Goal: Task Accomplishment & Management: Use online tool/utility

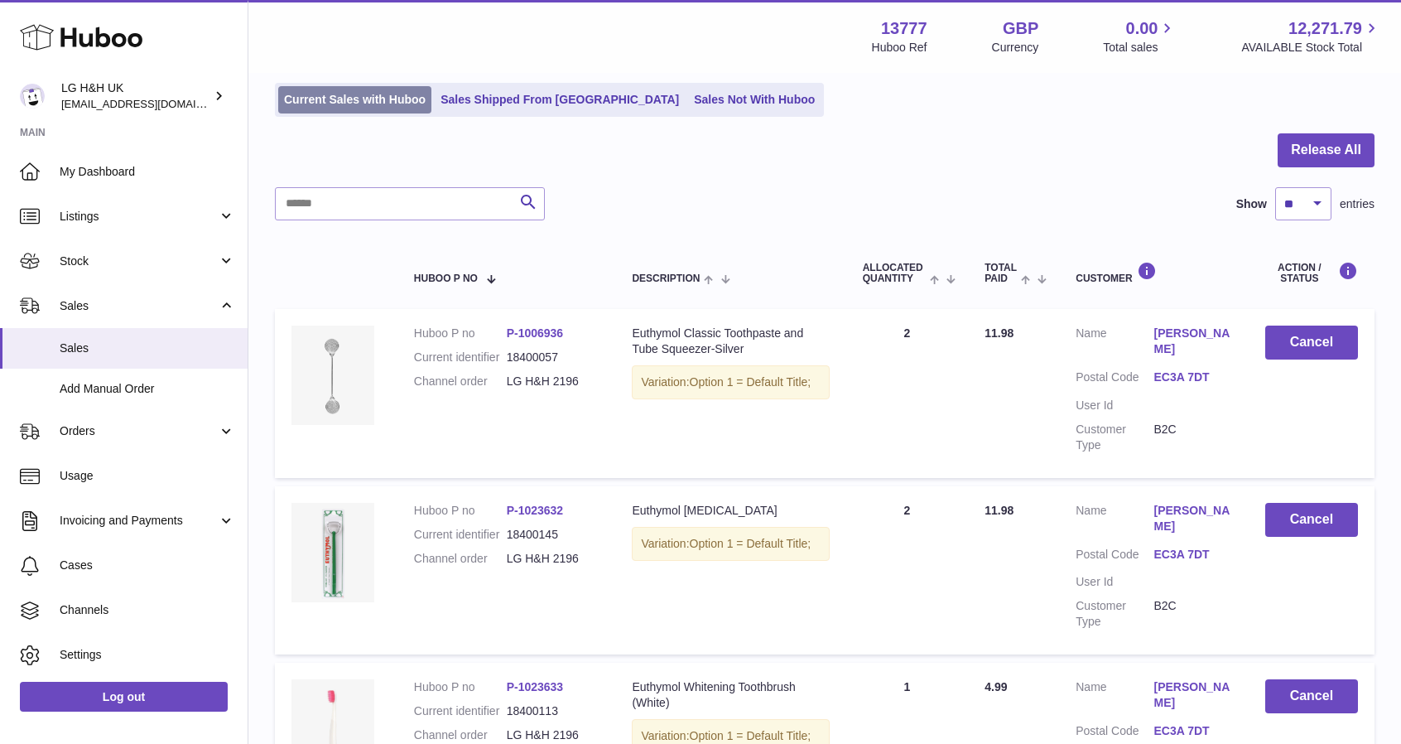
click at [388, 99] on link "Current Sales with Huboo" at bounding box center [354, 99] width 153 height 27
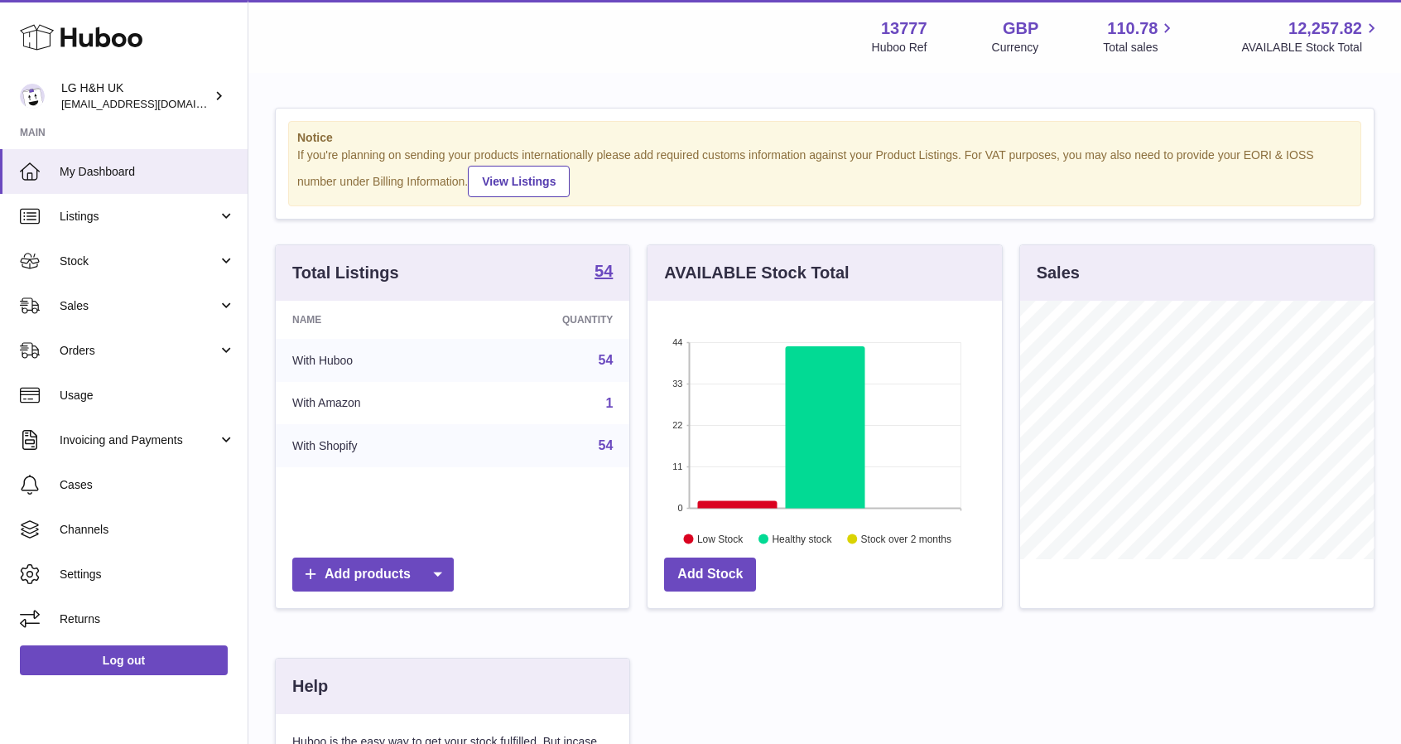
scroll to position [258, 354]
click at [152, 309] on span "Sales" at bounding box center [139, 306] width 158 height 16
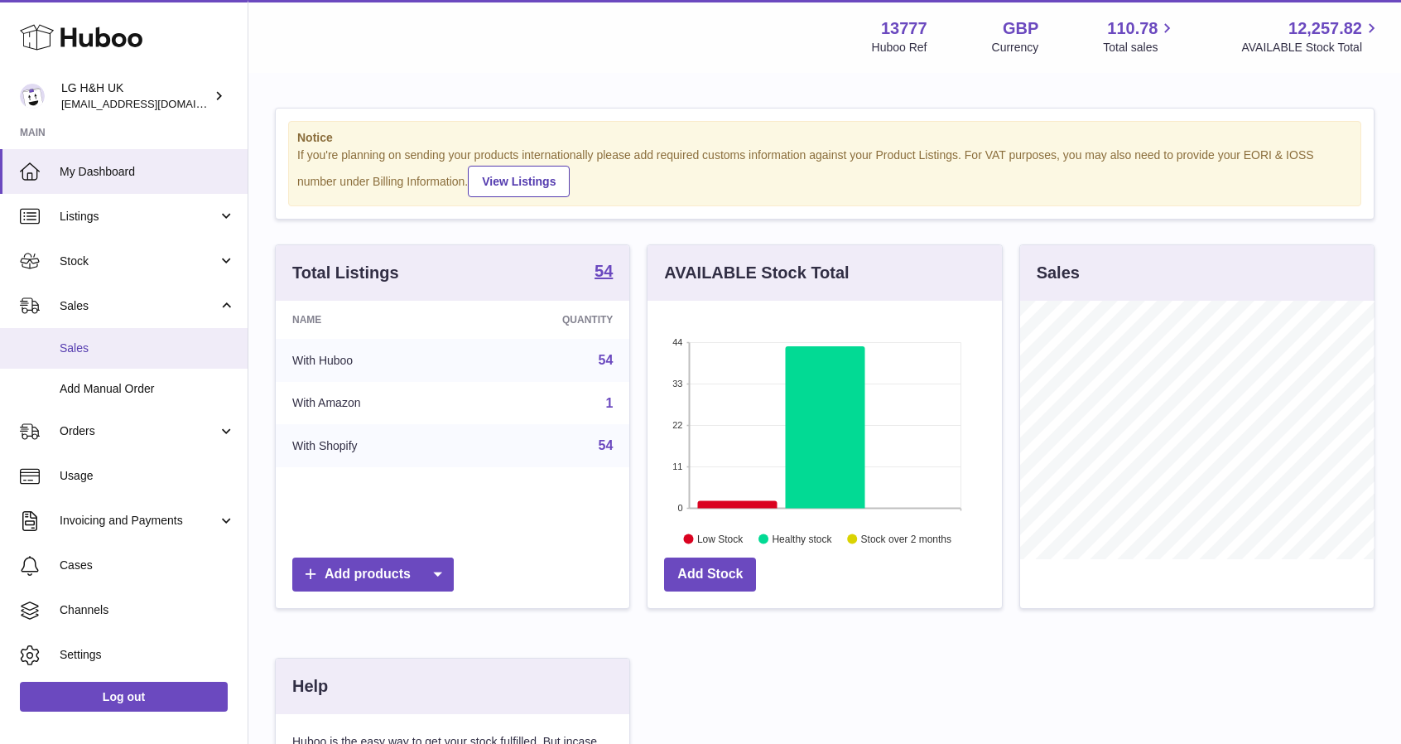
click at [101, 358] on link "Sales" at bounding box center [124, 348] width 248 height 41
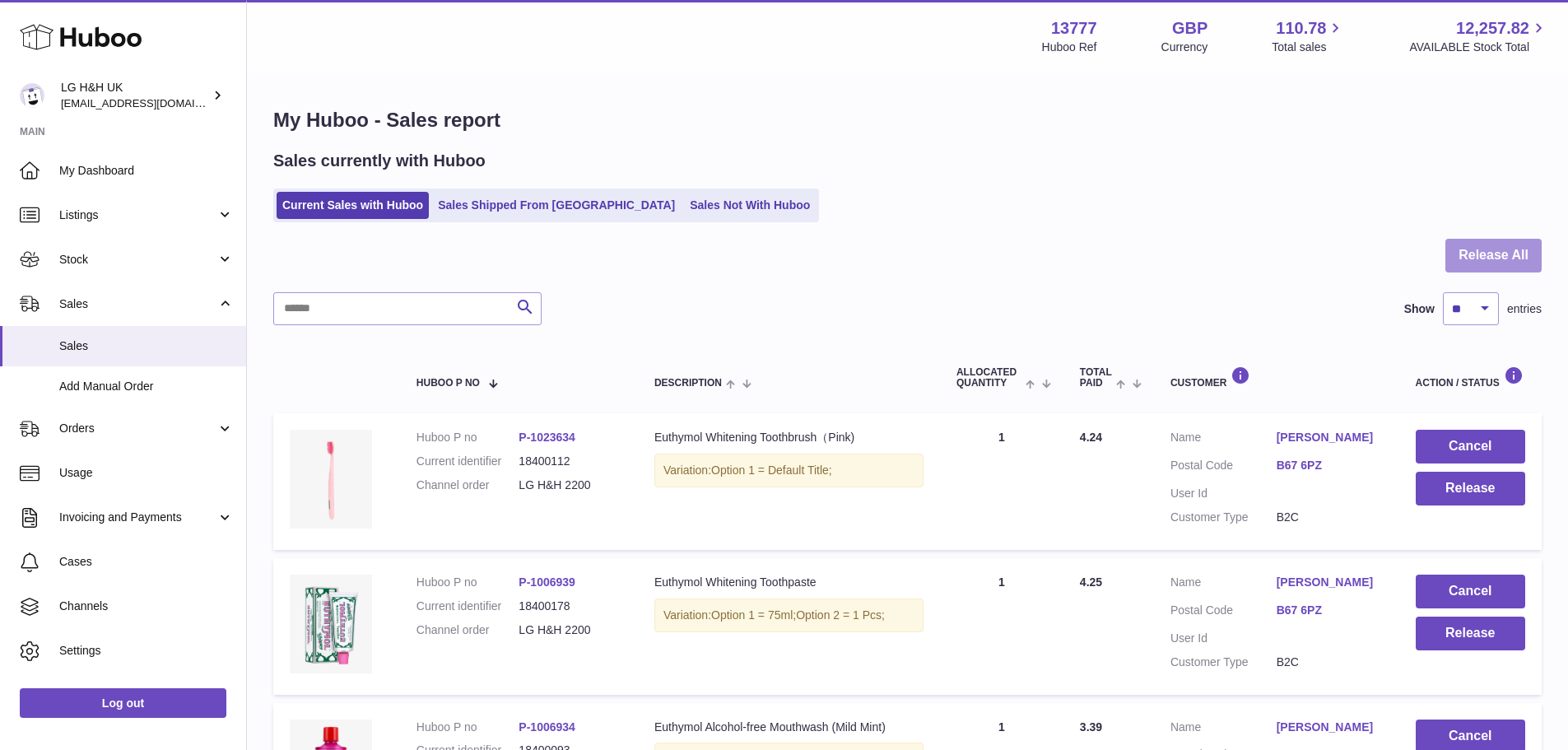
click at [1405, 247] on button "Release All" at bounding box center [1493, 256] width 96 height 34
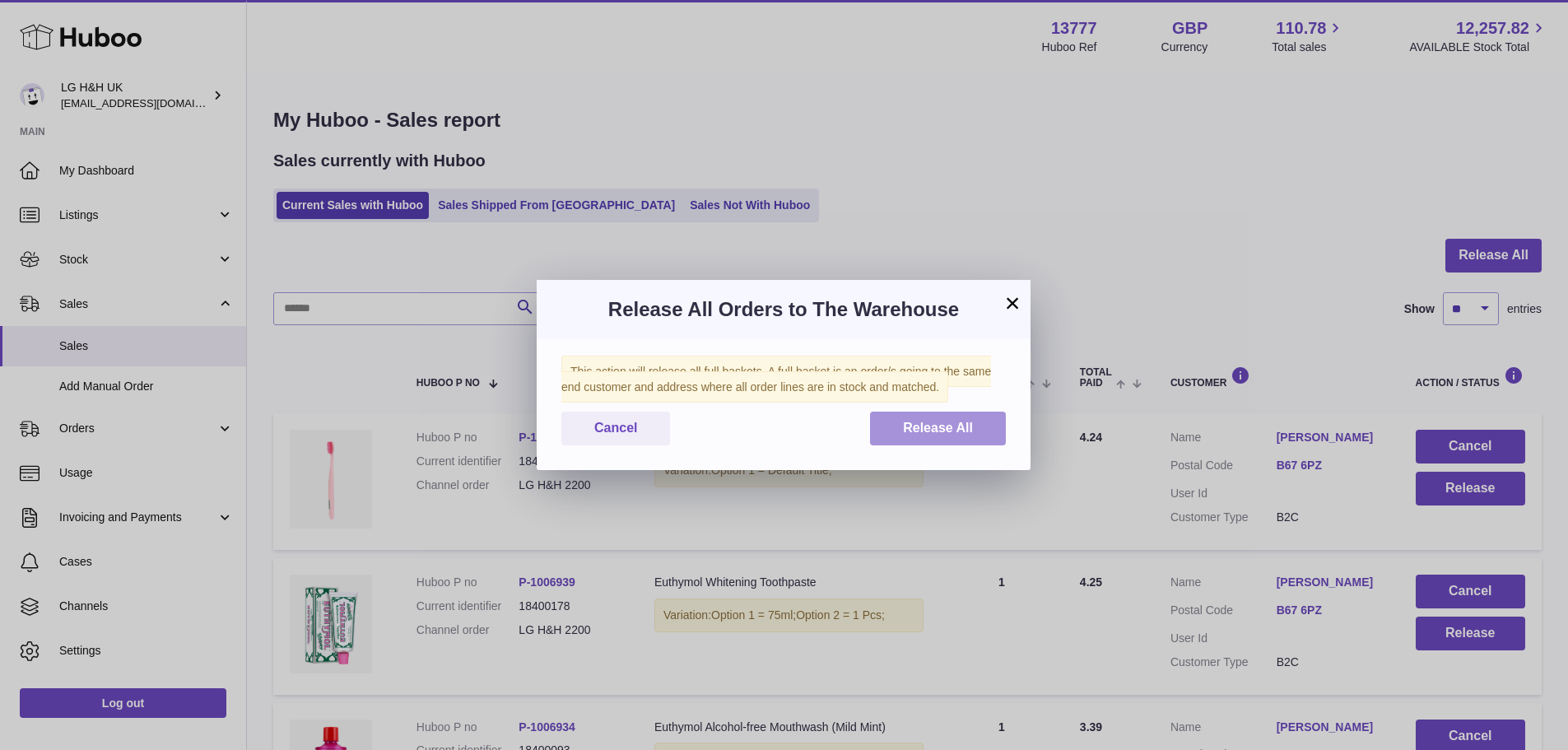
click at [932, 427] on span "Release All" at bounding box center [938, 428] width 70 height 14
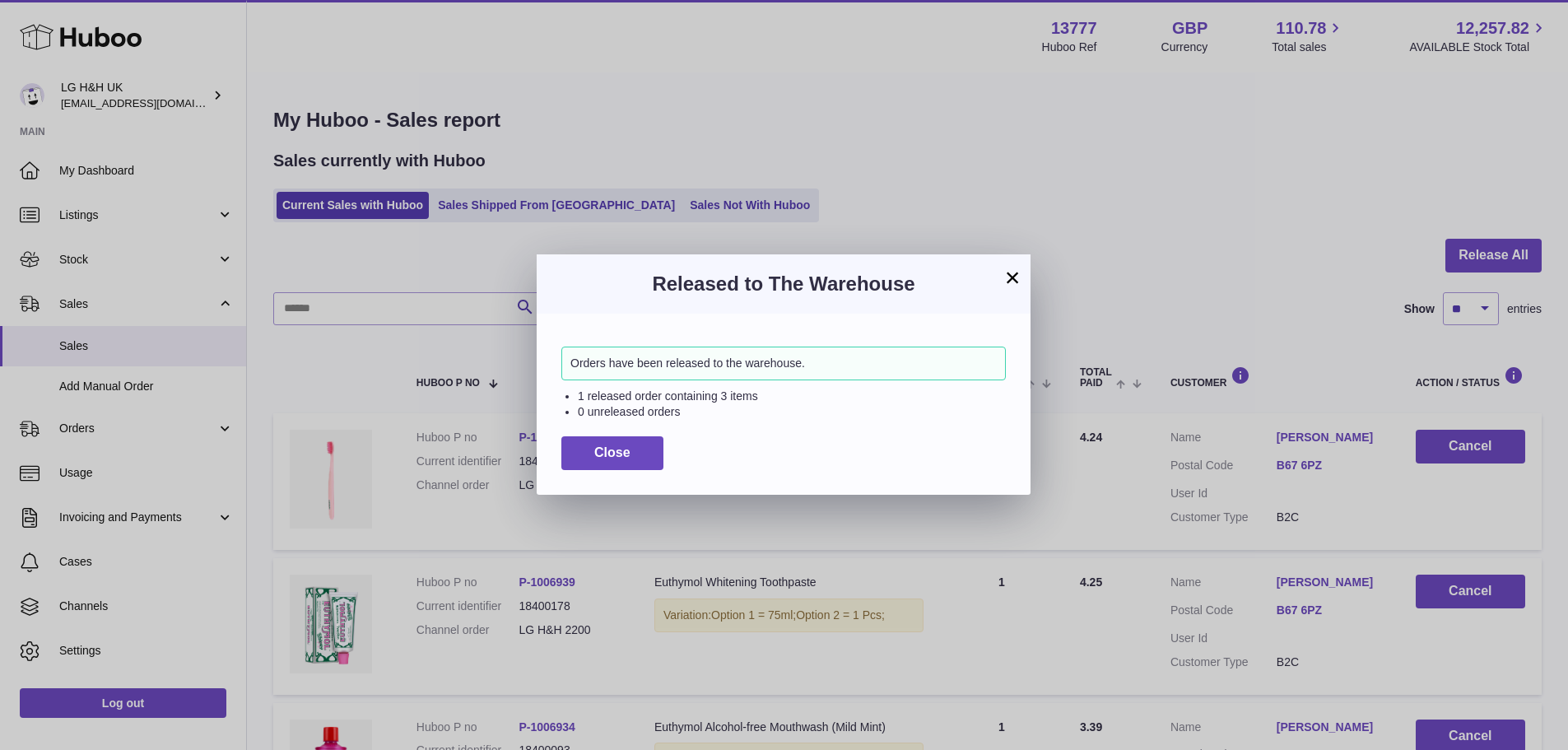
click at [1017, 274] on button "×" at bounding box center [1013, 278] width 20 height 20
